Goal: Navigation & Orientation: Find specific page/section

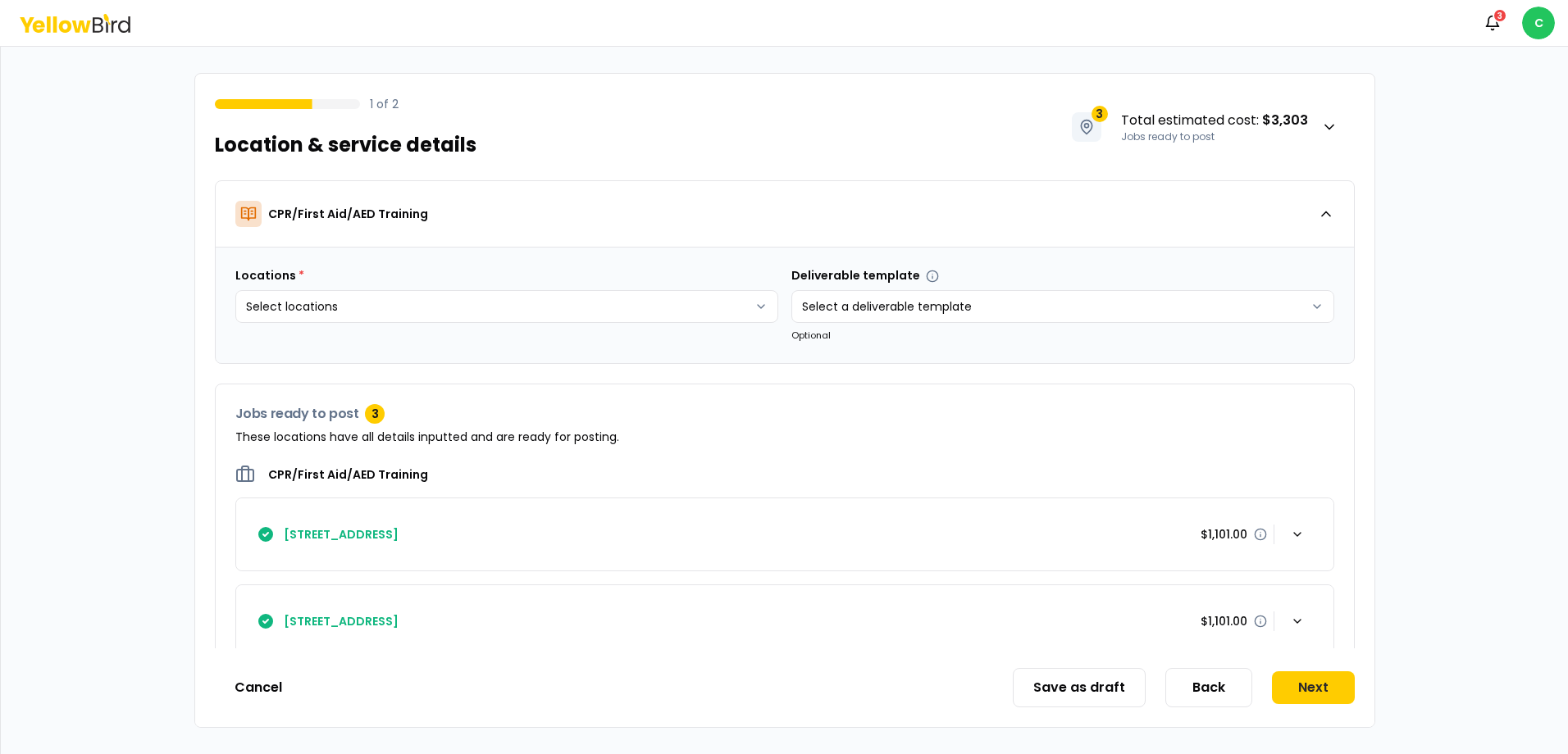
scroll to position [117, 0]
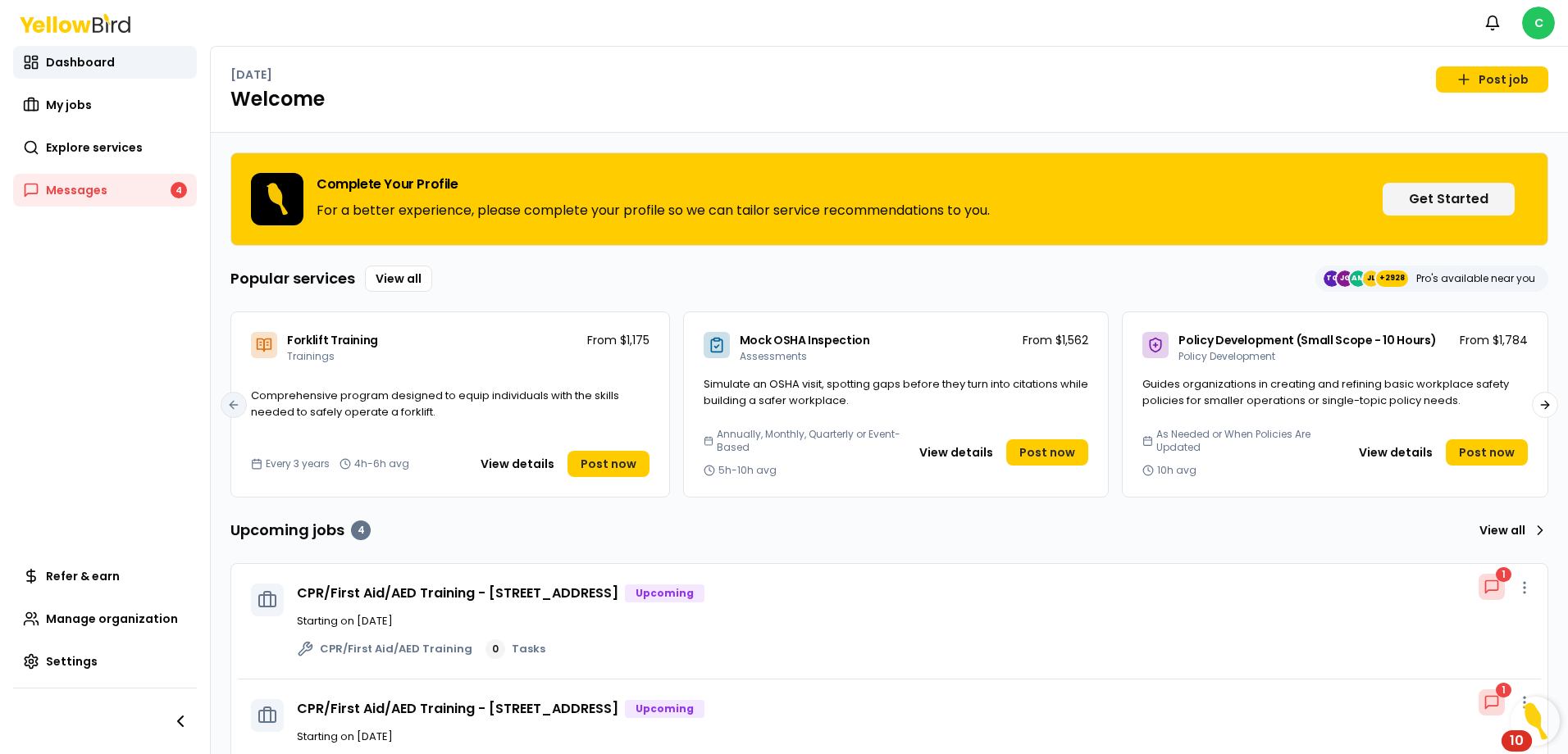
click at [121, 192] on link "Messages 4" at bounding box center [105, 190] width 184 height 33
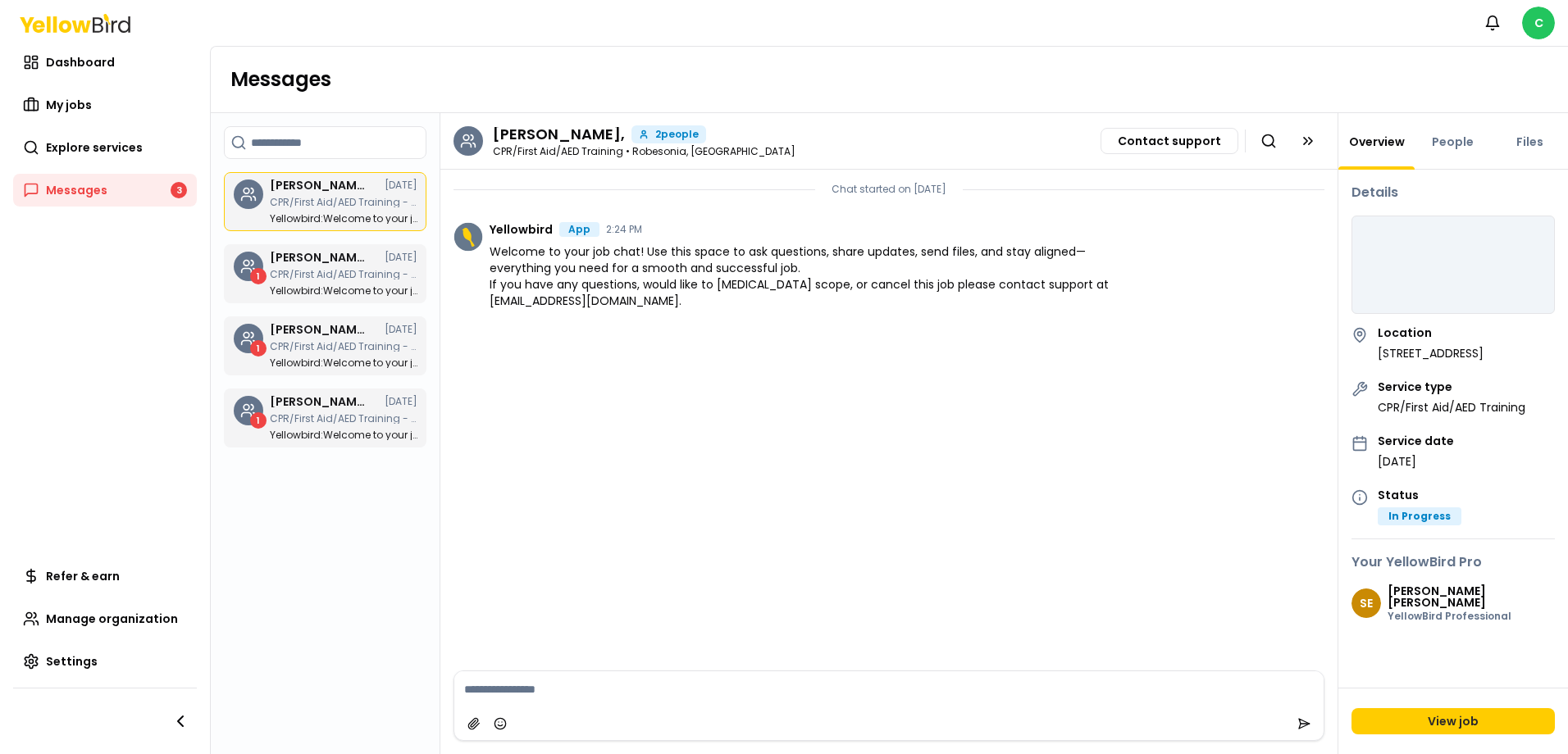
click at [295, 302] on link "1 Shawn Elischer, 08/15/25 CPR/First Aid/AED Training - 220 Old W Penn Ave, Rob…" at bounding box center [325, 274] width 203 height 59
click at [326, 341] on div "Shawn Elischer, 08/15/25 CPR/First Aid/AED Training - 220 Old W Penn Ave, Robes…" at bounding box center [344, 346] width 148 height 44
click at [278, 418] on p "CPR/First Aid/AED Training - 220 Old W Penn Ave, Robesonia, PA 19551" at bounding box center [344, 419] width 148 height 10
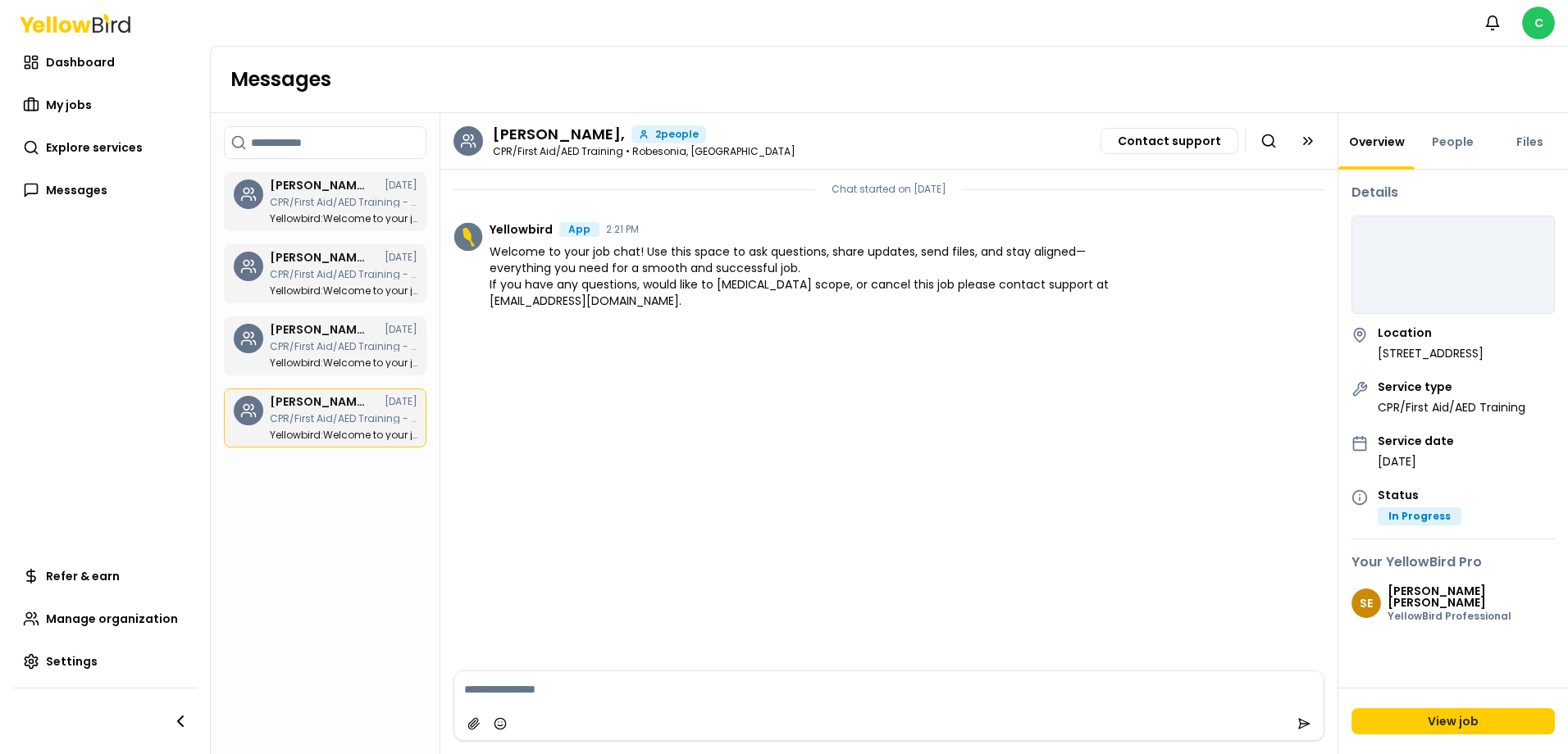
click at [337, 275] on p "CPR/First Aid/AED Training - 220 Old W Penn Ave, Robesonia, PA 19551" at bounding box center [344, 275] width 148 height 10
click at [336, 204] on p "CPR/First Aid/AED Training - 220 Old W Penn Ave, Robesonia, PA 19551" at bounding box center [344, 203] width 148 height 10
click at [335, 286] on p "Yellowbird : Welcome to your job chat! Use this space to ask questions, share u…" at bounding box center [344, 291] width 148 height 10
click at [91, 106] on link "My jobs" at bounding box center [105, 105] width 184 height 33
